Goal: Find contact information: Find contact information

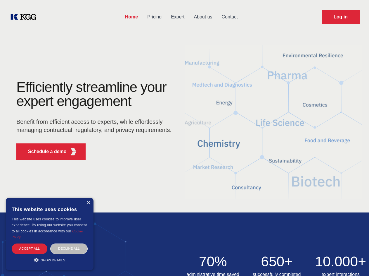
click at [184, 138] on div "Efficiently streamline your expert engagement Benefit from efficient access to …" at bounding box center [96, 122] width 178 height 84
click at [44, 151] on p "Schedule a demo" at bounding box center [47, 151] width 39 height 7
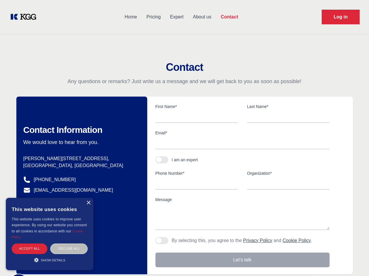
click at [88, 203] on div "× This website uses cookies This website uses cookies to improve user experienc…" at bounding box center [50, 234] width 88 height 72
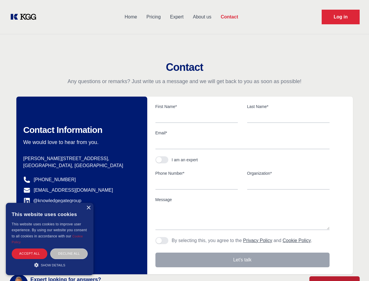
click at [30, 248] on div "Accept all" at bounding box center [30, 253] width 36 height 10
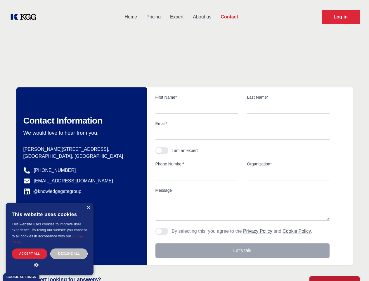
click at [69, 248] on div "Contact Information We would love to hear from you. Postal address [PERSON_NAME…" at bounding box center [81, 175] width 131 height 177
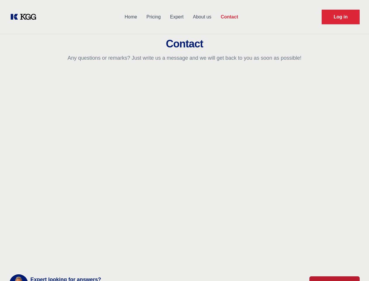
click at [50, 260] on main "Contact Any questions or remarks? Just write us a message and we will get back …" at bounding box center [184, 152] width 369 height 304
